Goal: Check status: Check status

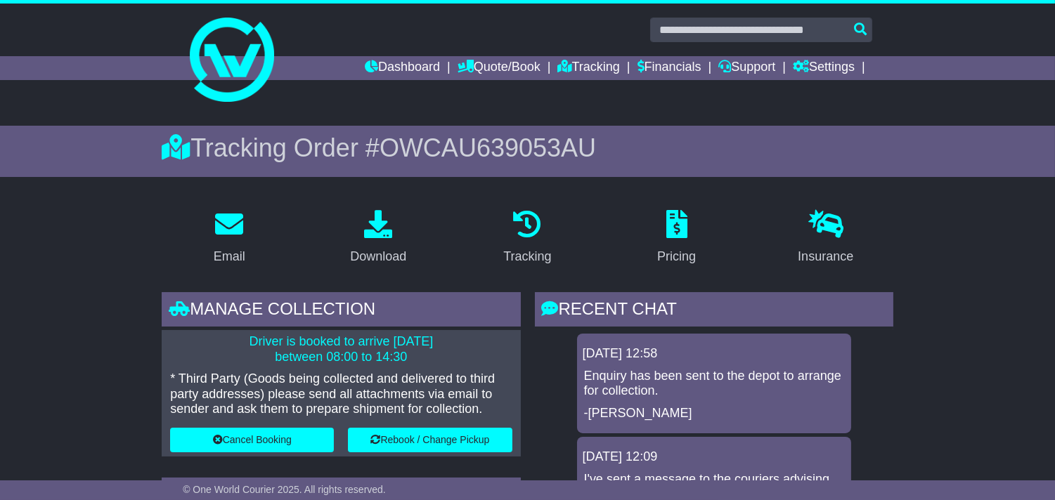
scroll to position [139, 0]
click at [571, 58] on link "Tracking" at bounding box center [589, 68] width 62 height 24
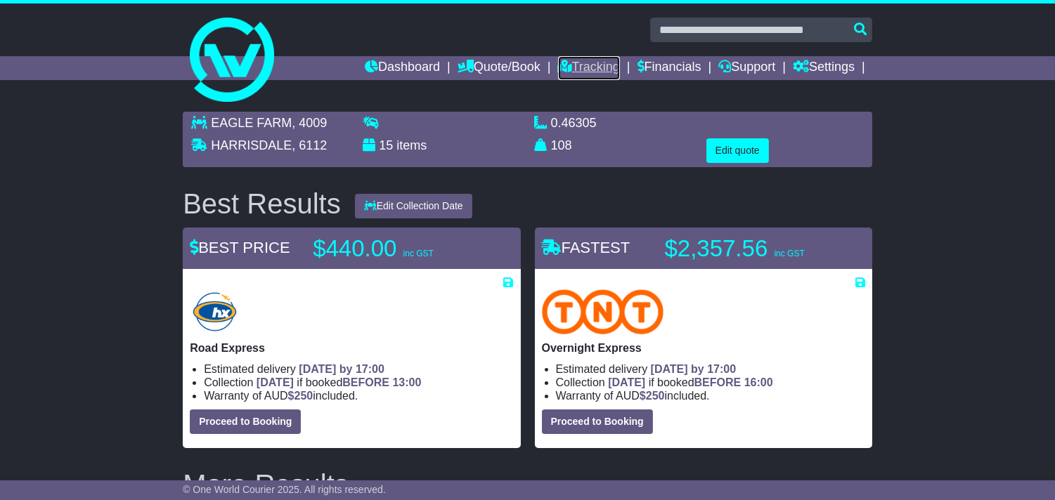
click at [564, 67] on link "Tracking" at bounding box center [589, 68] width 62 height 24
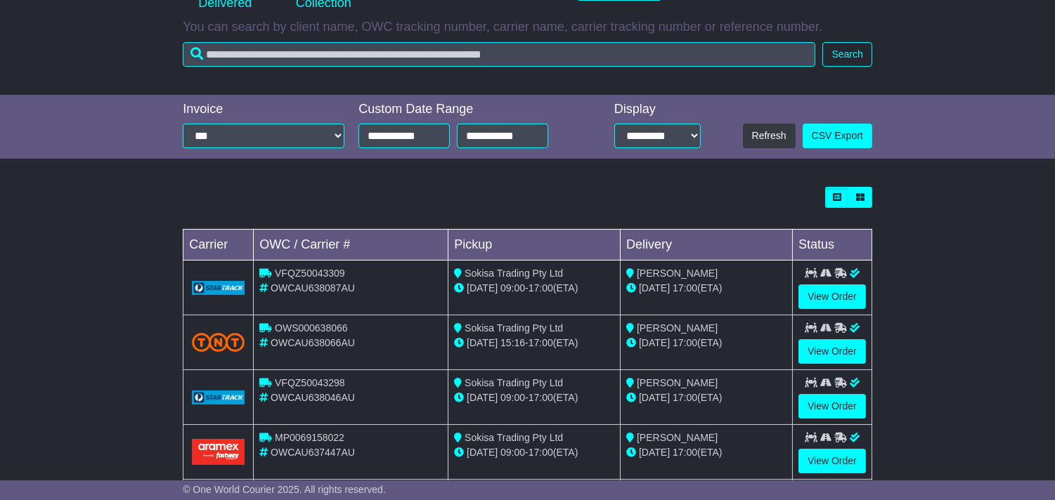
scroll to position [234, 0]
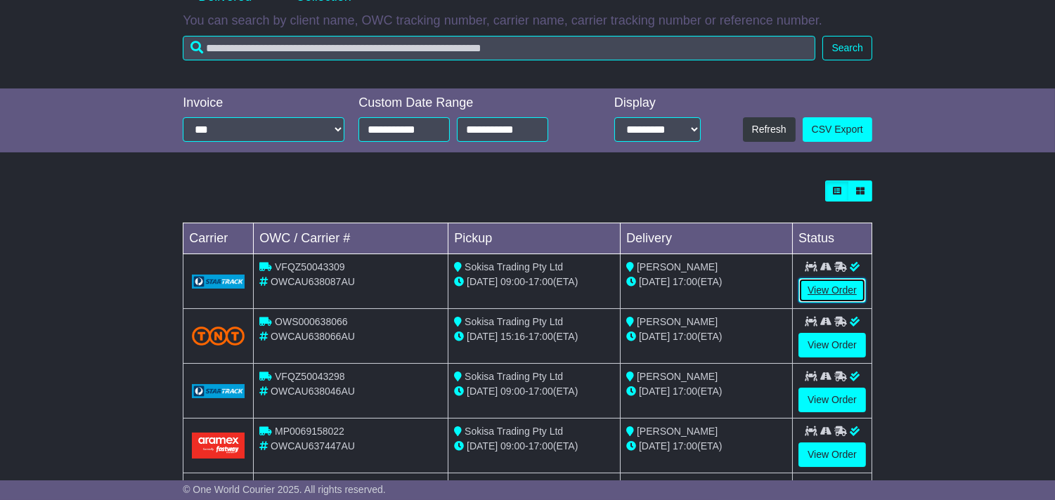
click at [823, 292] on link "View Order" at bounding box center [831, 290] width 67 height 25
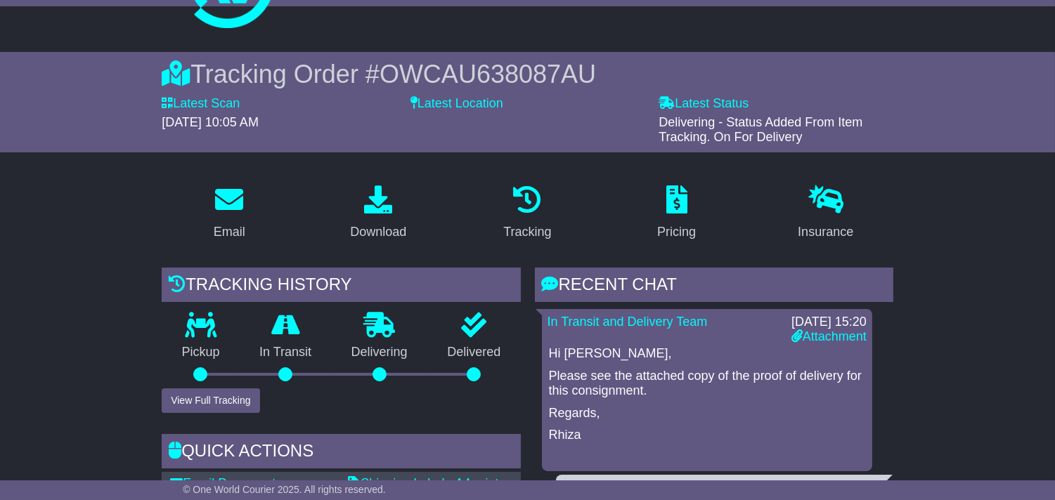
scroll to position [78, 0]
